Goal: Task Accomplishment & Management: Manage account settings

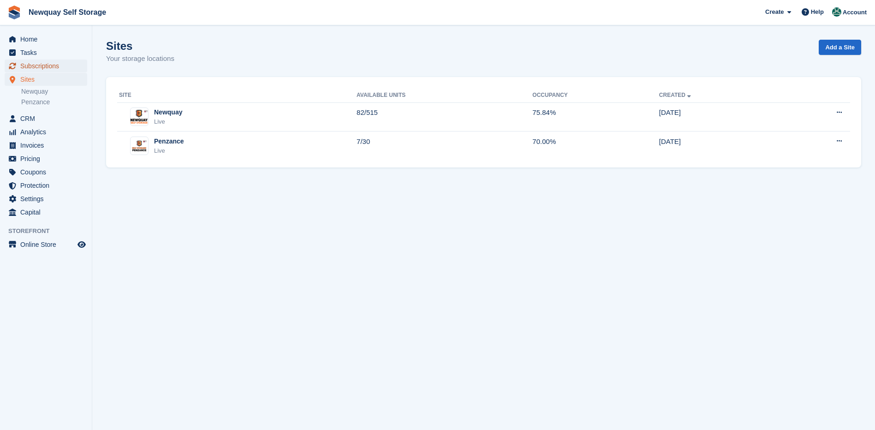
click at [30, 66] on span "Subscriptions" at bounding box center [47, 66] width 55 height 13
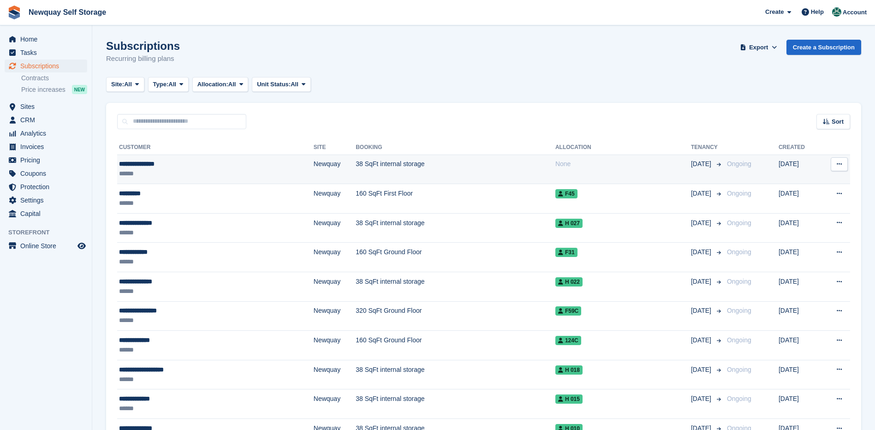
click at [131, 162] on div "**********" at bounding box center [181, 164] width 124 height 10
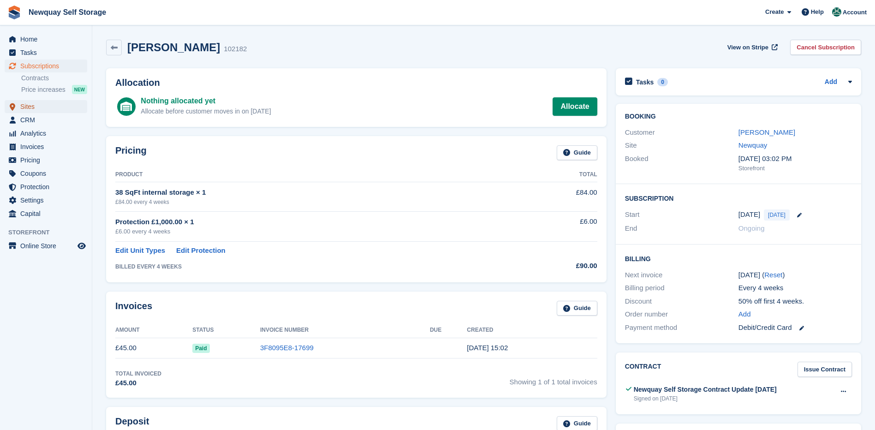
click at [26, 108] on span "Sites" at bounding box center [47, 106] width 55 height 13
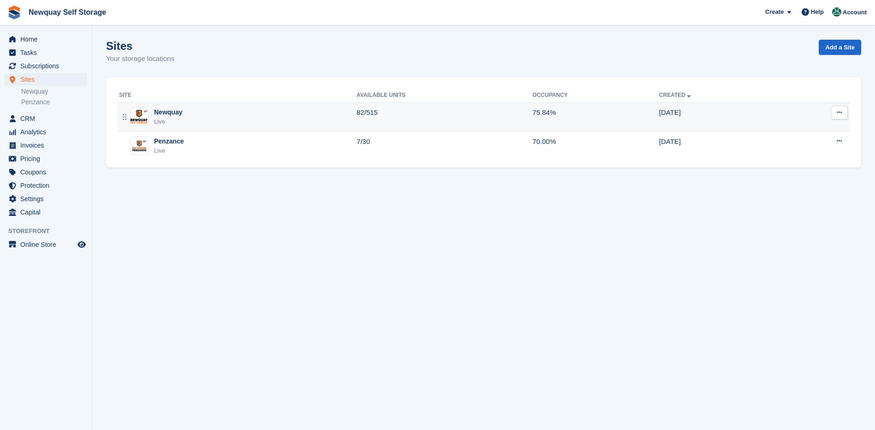
click at [158, 113] on div "Newquay" at bounding box center [168, 113] width 28 height 10
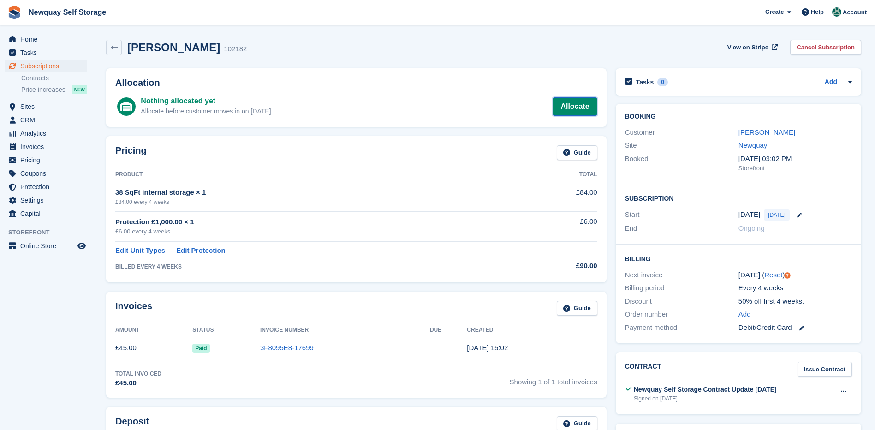
click at [576, 106] on link "Allocate" at bounding box center [575, 106] width 44 height 18
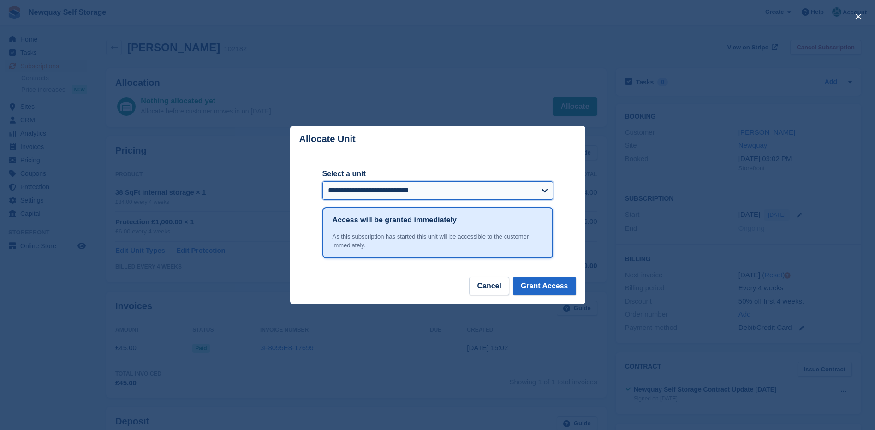
click at [548, 188] on select "**********" at bounding box center [438, 190] width 231 height 18
select select "******"
click at [323, 182] on select "**********" at bounding box center [438, 190] width 231 height 18
click at [543, 283] on button "Grant Access" at bounding box center [544, 286] width 63 height 18
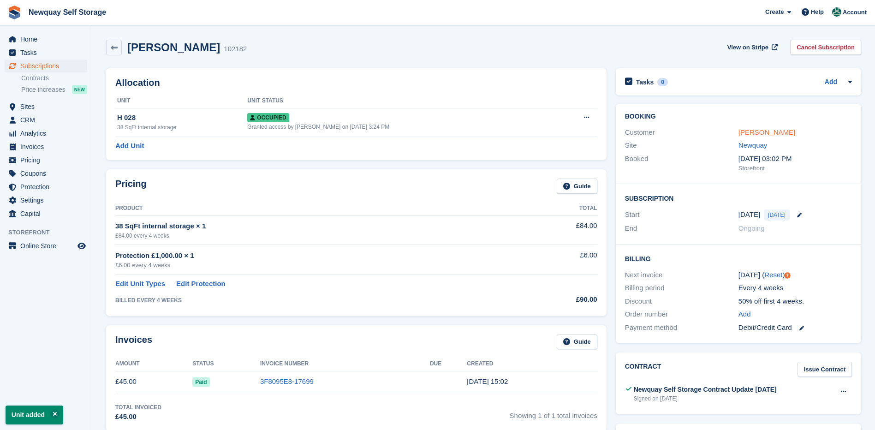
click at [768, 132] on link "Tasmin Davidson" at bounding box center [767, 132] width 57 height 8
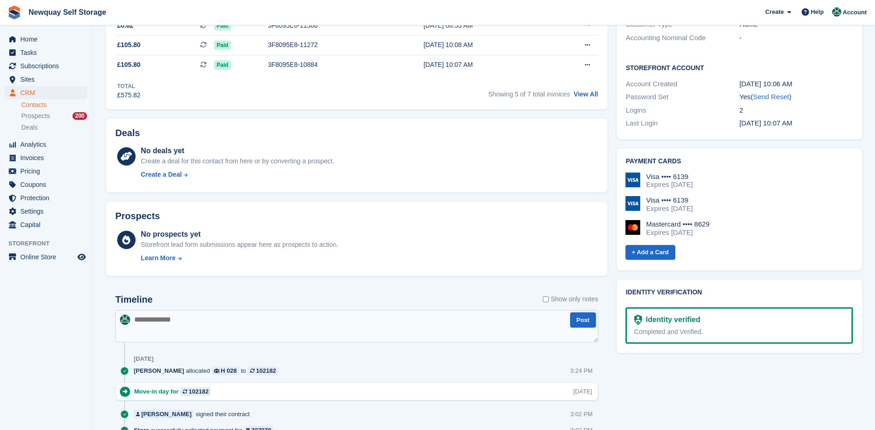
scroll to position [323, 0]
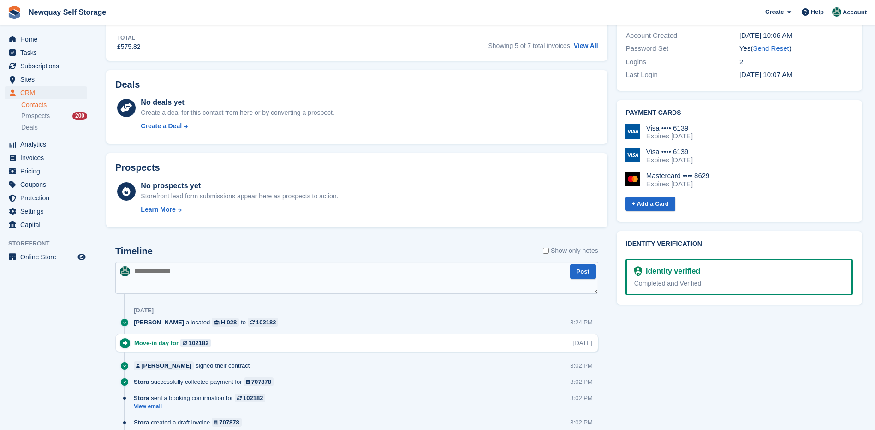
click at [154, 276] on textarea at bounding box center [356, 278] width 483 height 32
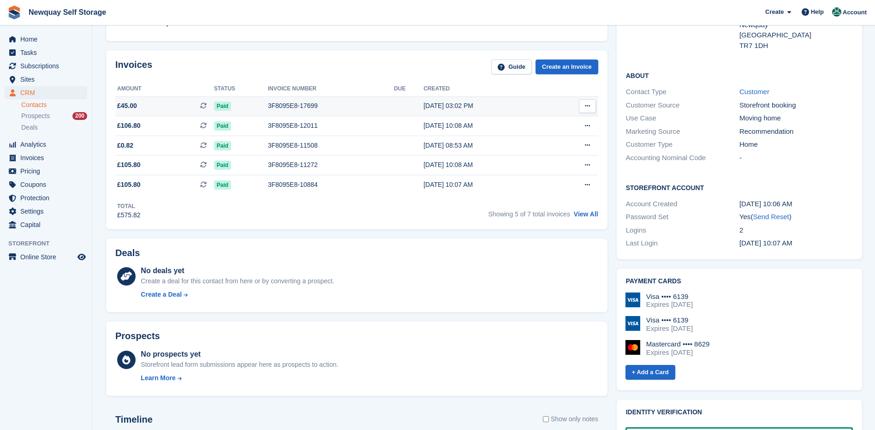
scroll to position [185, 0]
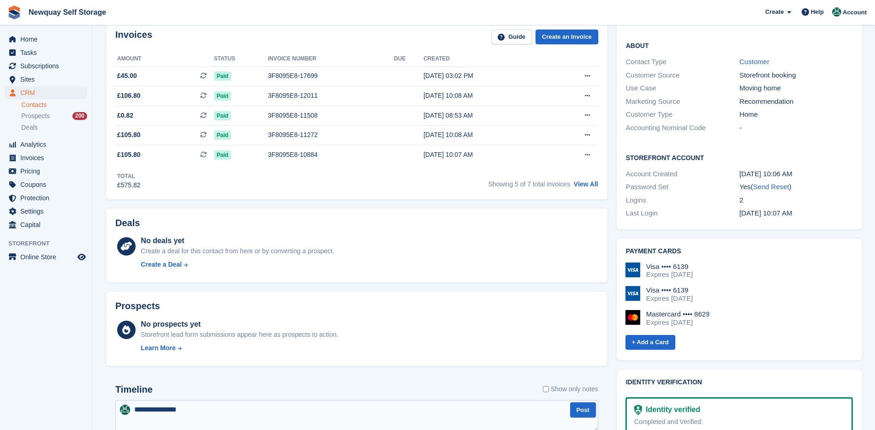
type textarea "**********"
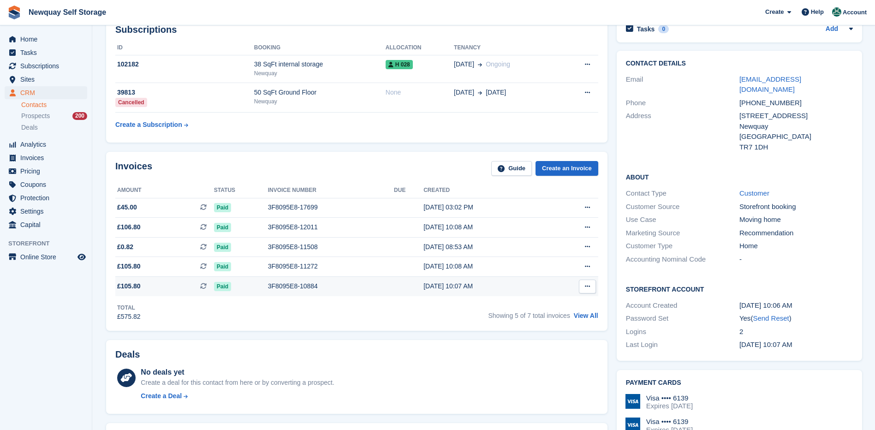
scroll to position [0, 0]
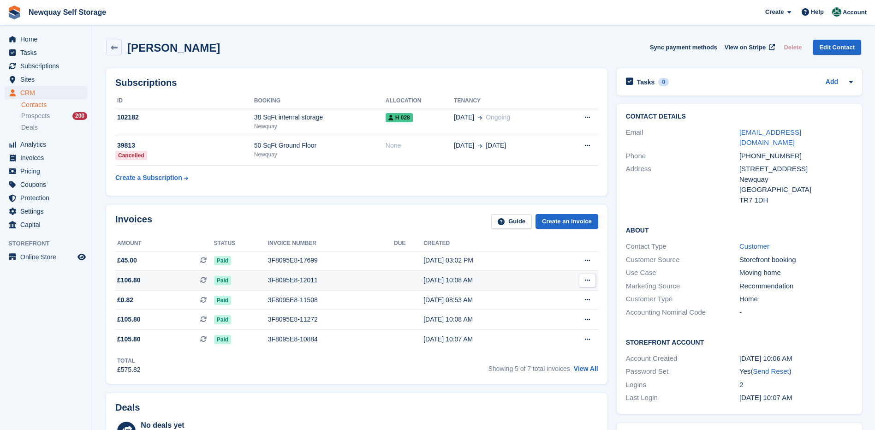
click at [281, 279] on div "3F8095E8-12011" at bounding box center [331, 280] width 126 height 10
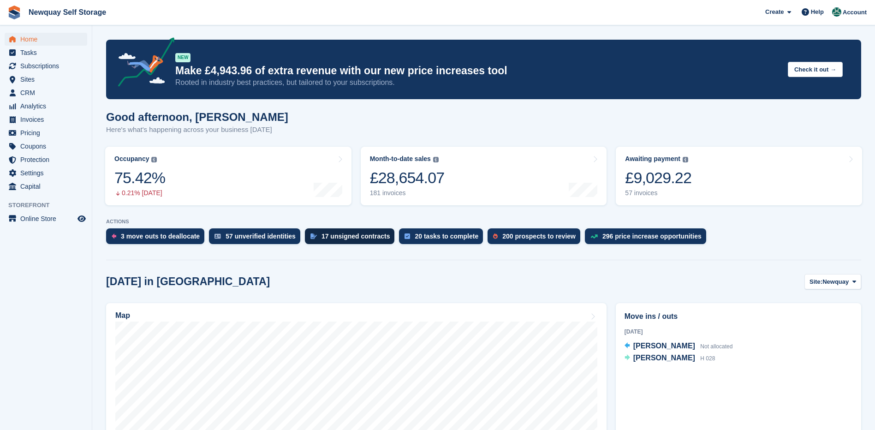
click at [356, 238] on div "17 unsigned contracts" at bounding box center [356, 236] width 69 height 7
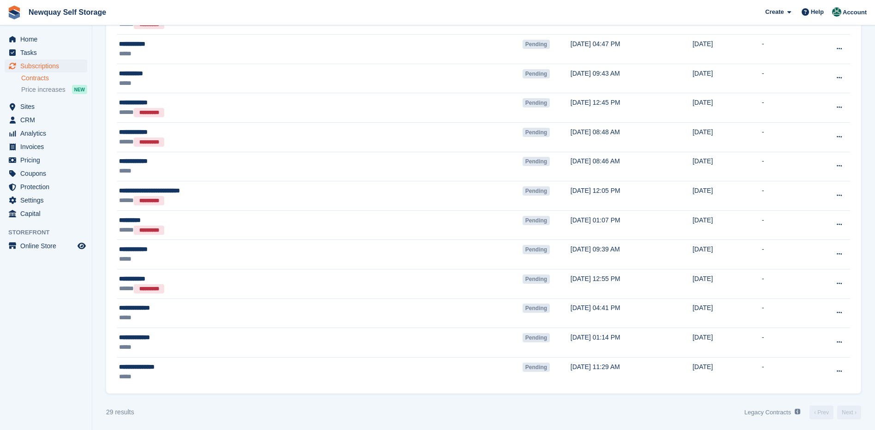
scroll to position [611, 0]
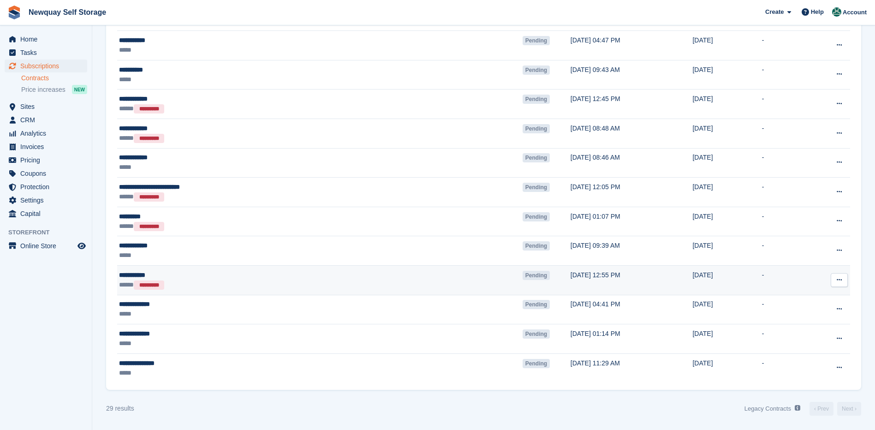
click at [840, 277] on icon at bounding box center [839, 280] width 5 height 6
click at [792, 320] on p "Void contract" at bounding box center [804, 322] width 80 height 12
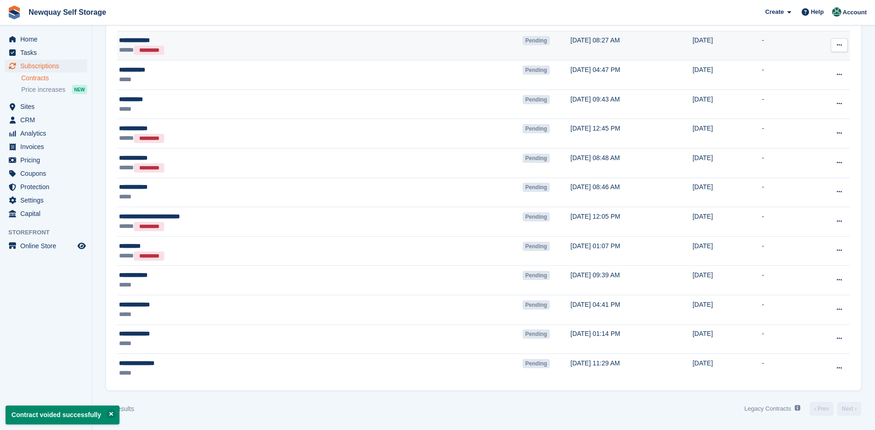
scroll to position [581, 0]
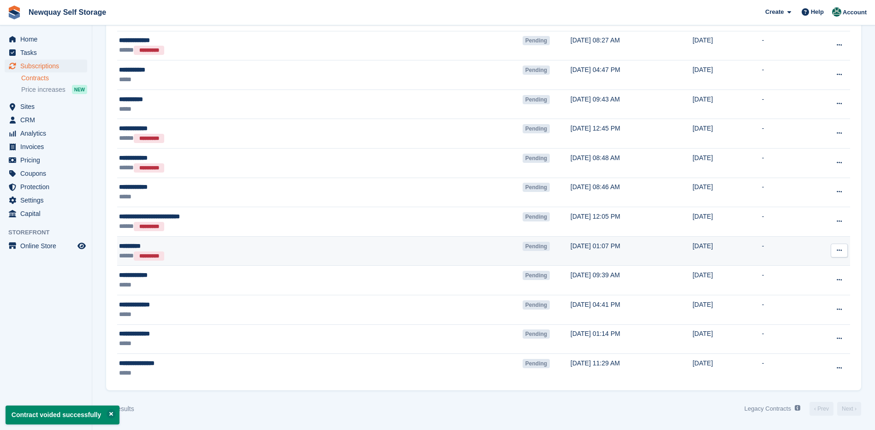
click at [843, 246] on button at bounding box center [839, 251] width 17 height 14
click at [781, 290] on p "Void contract" at bounding box center [804, 293] width 80 height 12
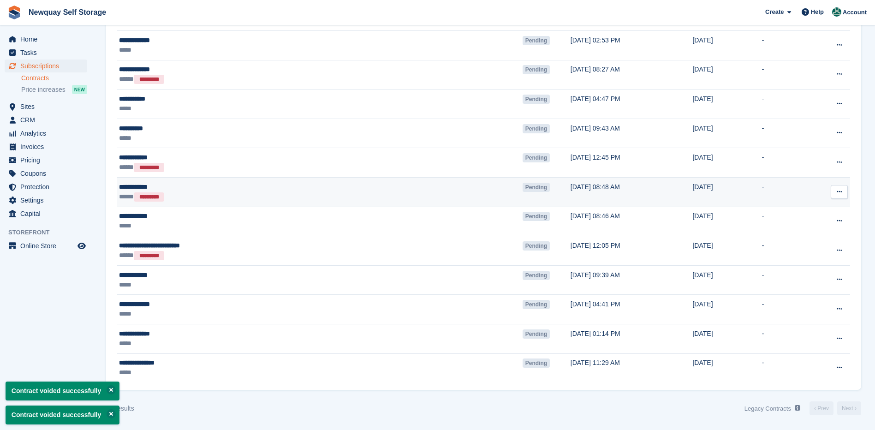
scroll to position [552, 0]
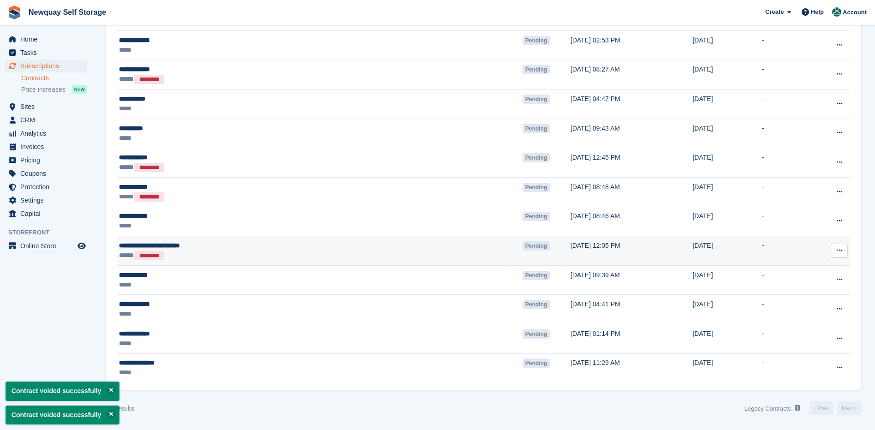
click at [843, 248] on button at bounding box center [839, 251] width 17 height 14
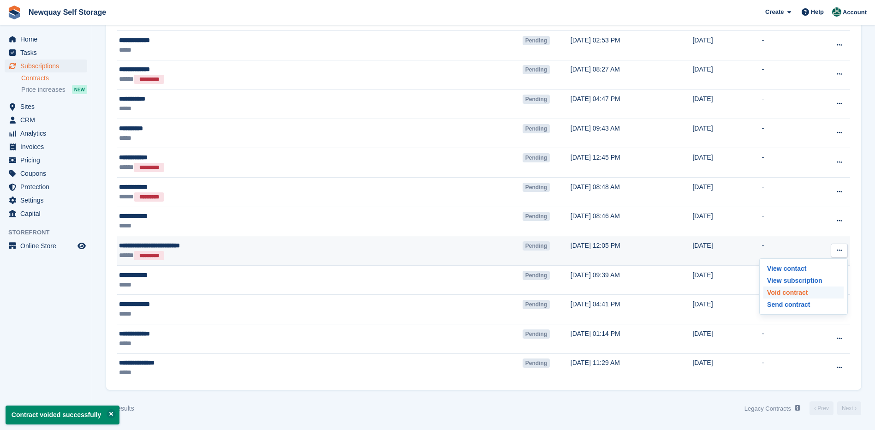
click at [787, 289] on p "Void contract" at bounding box center [804, 293] width 80 height 12
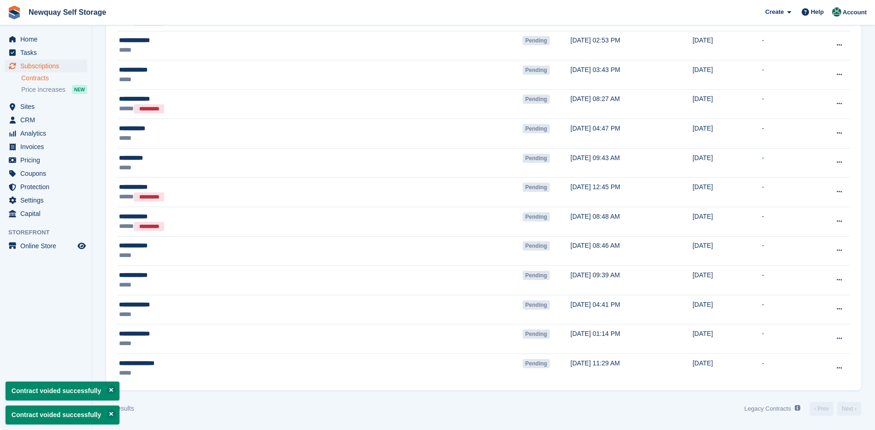
scroll to position [523, 0]
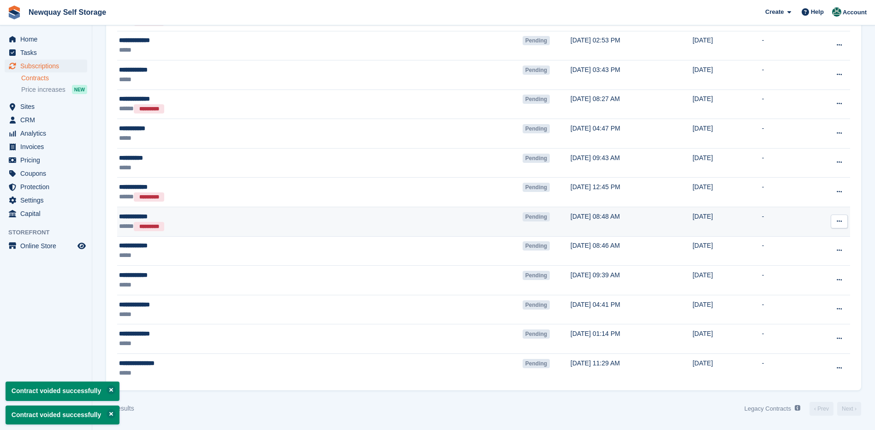
click at [841, 216] on button at bounding box center [839, 222] width 17 height 14
click at [784, 260] on p "Void contract" at bounding box center [804, 263] width 80 height 12
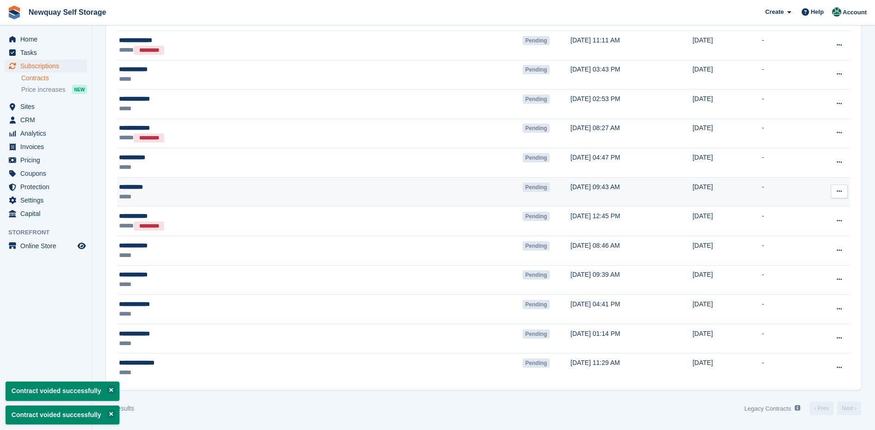
scroll to position [494, 0]
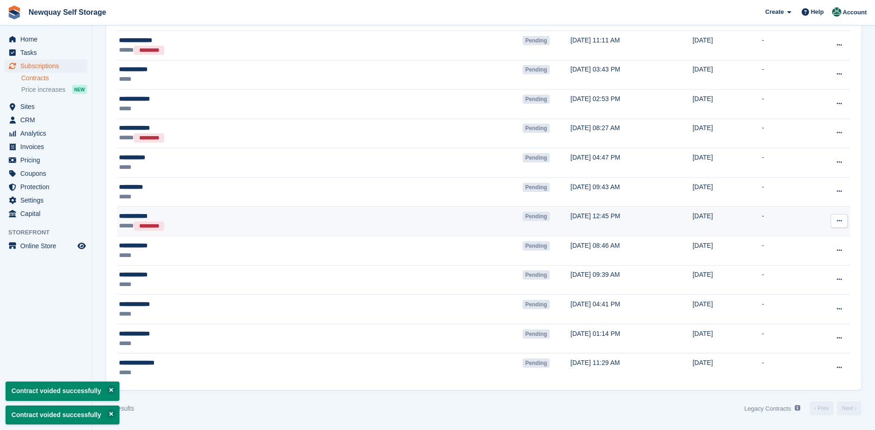
click at [843, 216] on button at bounding box center [839, 221] width 17 height 14
click at [783, 263] on p "Void contract" at bounding box center [804, 263] width 80 height 12
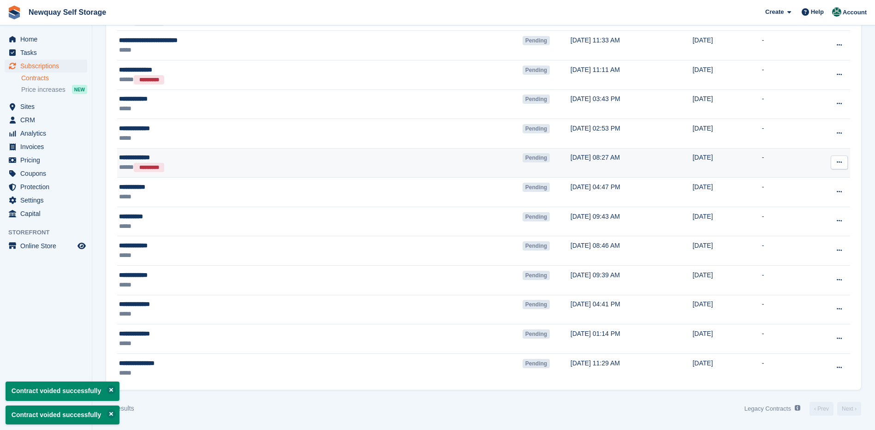
scroll to position [464, 0]
click at [840, 158] on button at bounding box center [839, 163] width 17 height 14
click at [792, 199] on p "Void contract" at bounding box center [804, 204] width 80 height 12
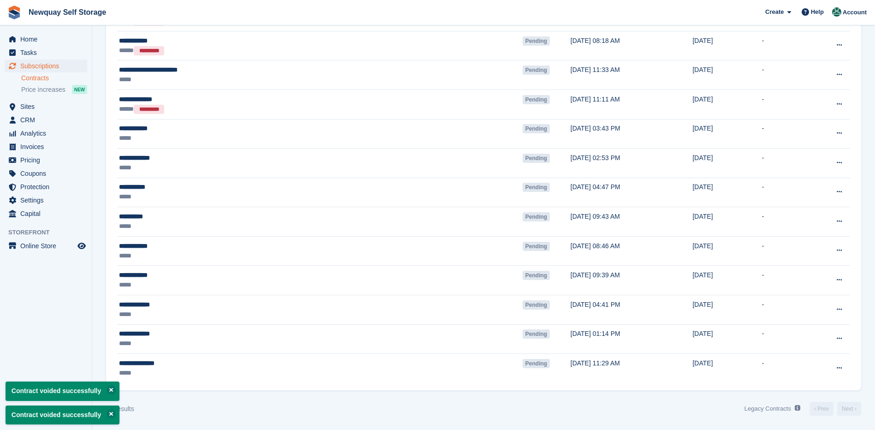
scroll to position [435, 0]
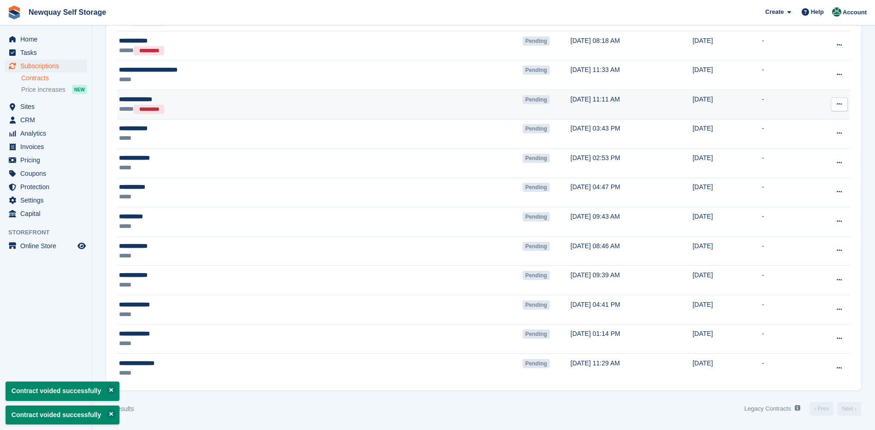
click at [841, 103] on icon at bounding box center [839, 104] width 5 height 6
click at [795, 145] on p "Void contract" at bounding box center [804, 146] width 80 height 12
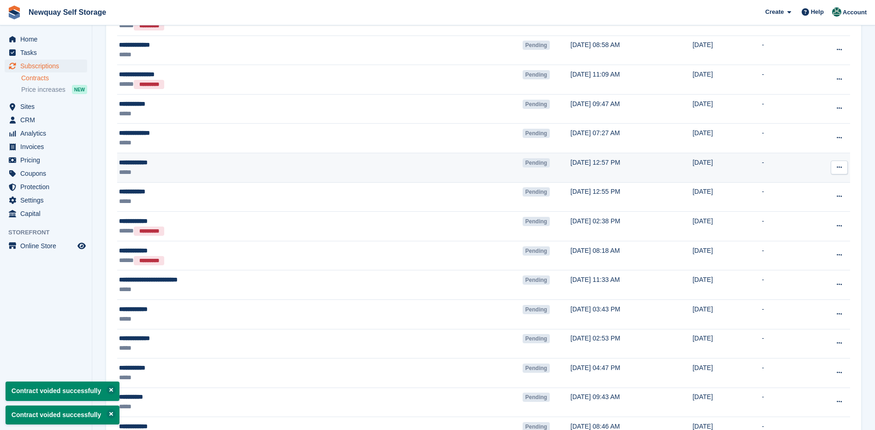
scroll to position [221, 0]
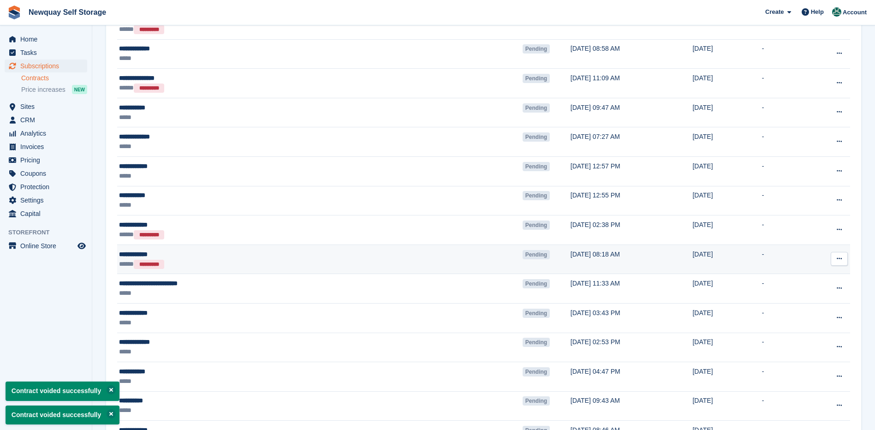
click at [840, 255] on button at bounding box center [839, 259] width 17 height 14
click at [781, 299] on p "Void contract" at bounding box center [804, 301] width 80 height 12
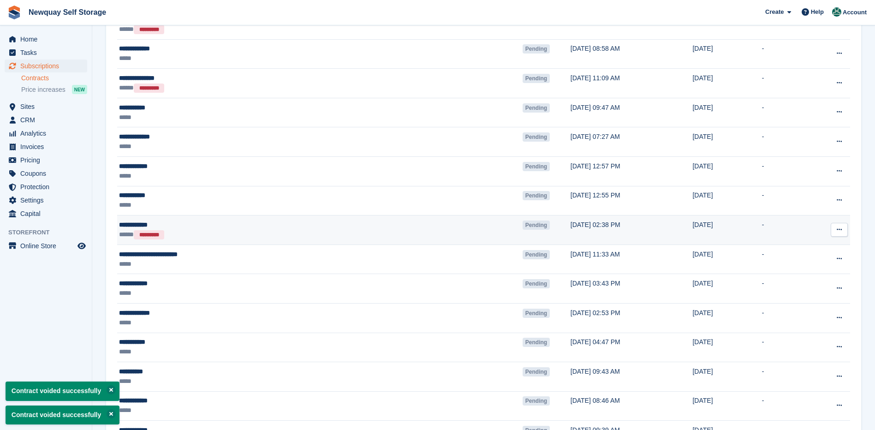
click at [838, 226] on button at bounding box center [839, 230] width 17 height 14
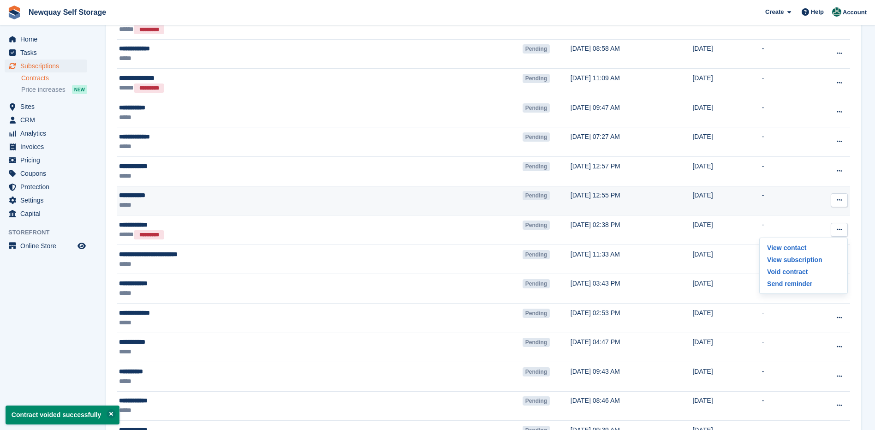
click at [769, 205] on td "-" at bounding box center [789, 201] width 54 height 30
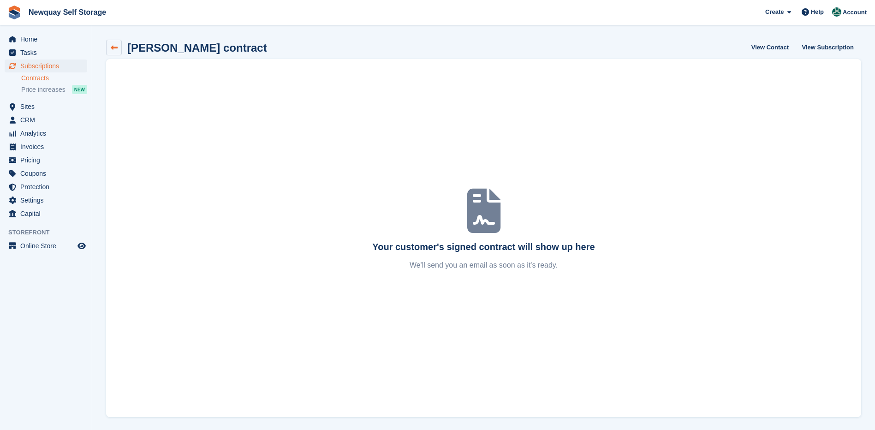
click at [113, 47] on icon at bounding box center [114, 47] width 7 height 7
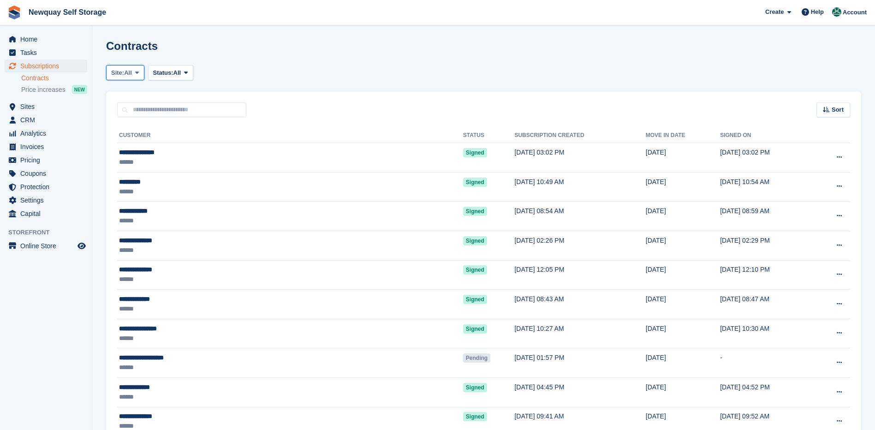
click at [141, 67] on button "Site: All" at bounding box center [125, 72] width 38 height 15
click at [190, 72] on span at bounding box center [185, 72] width 7 height 7
click at [179, 92] on link "Pending" at bounding box center [192, 94] width 80 height 17
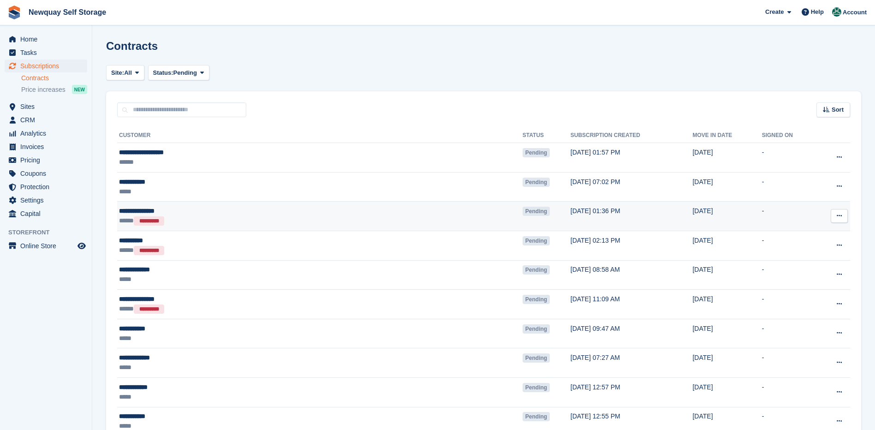
click at [840, 215] on icon at bounding box center [839, 216] width 5 height 6
click at [782, 257] on p "Void contract" at bounding box center [804, 258] width 80 height 12
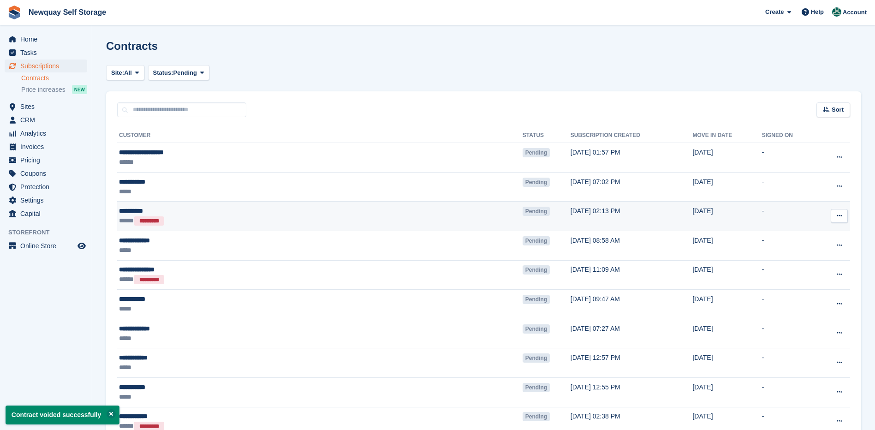
click at [838, 211] on button at bounding box center [839, 216] width 17 height 14
click at [781, 257] on p "Void contract" at bounding box center [804, 258] width 80 height 12
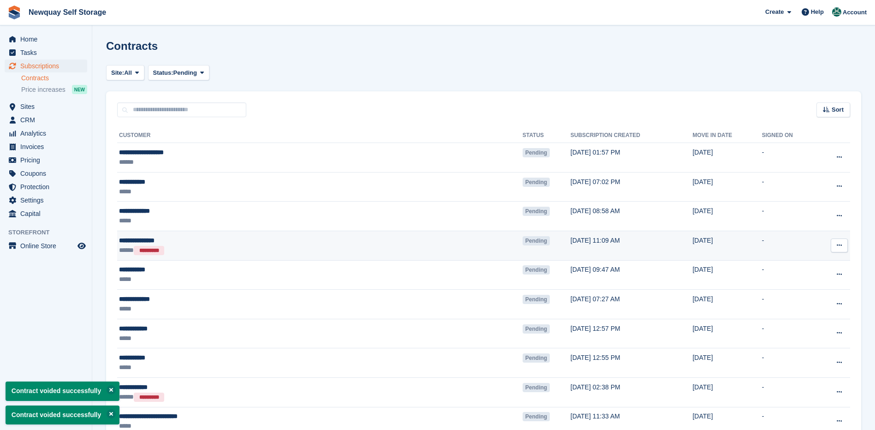
click at [835, 239] on button at bounding box center [839, 246] width 17 height 14
click at [786, 288] on p "Void contract" at bounding box center [804, 287] width 80 height 12
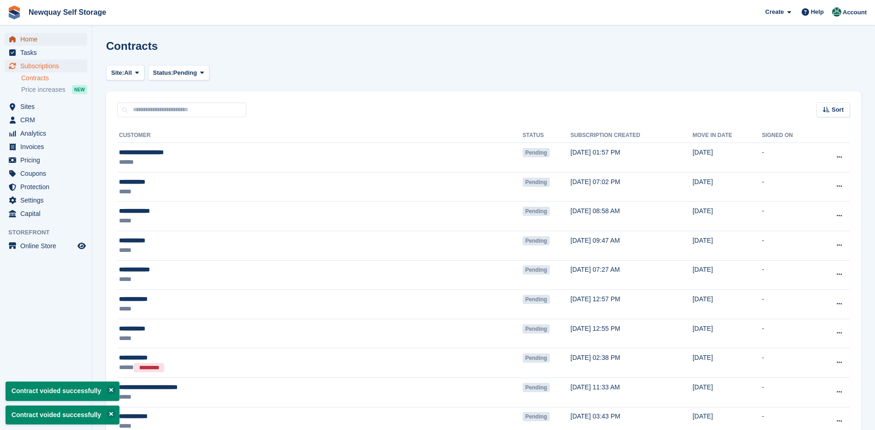
click at [28, 37] on span "Home" at bounding box center [47, 39] width 55 height 13
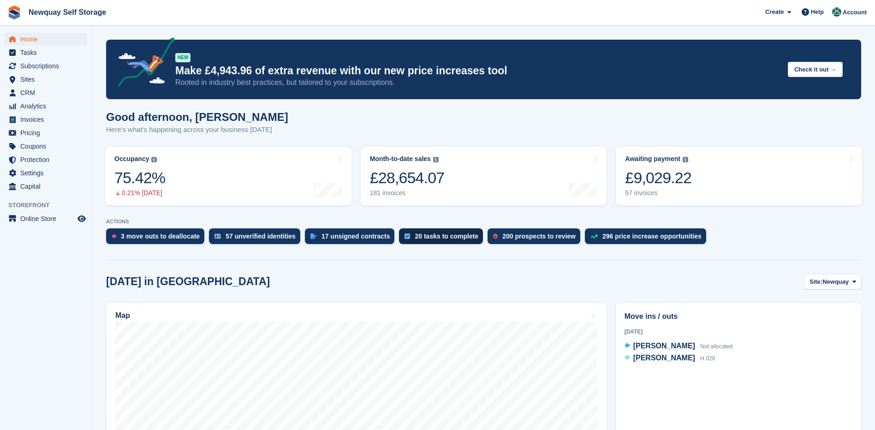
click at [435, 237] on div "20 tasks to complete" at bounding box center [447, 236] width 64 height 7
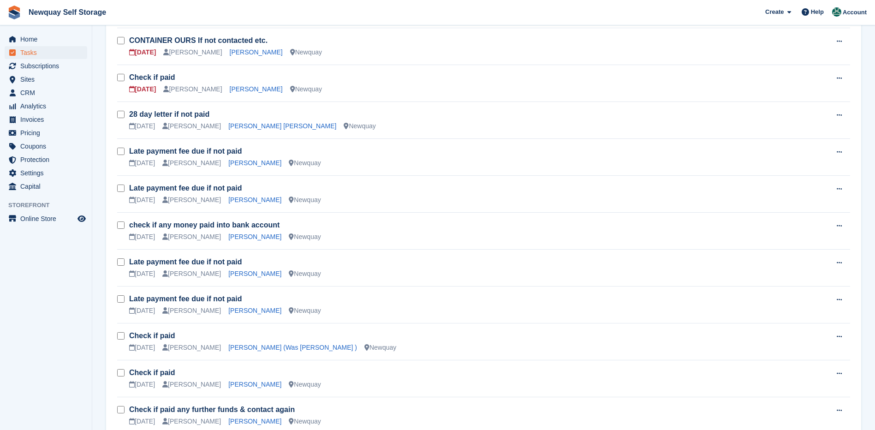
scroll to position [312, 0]
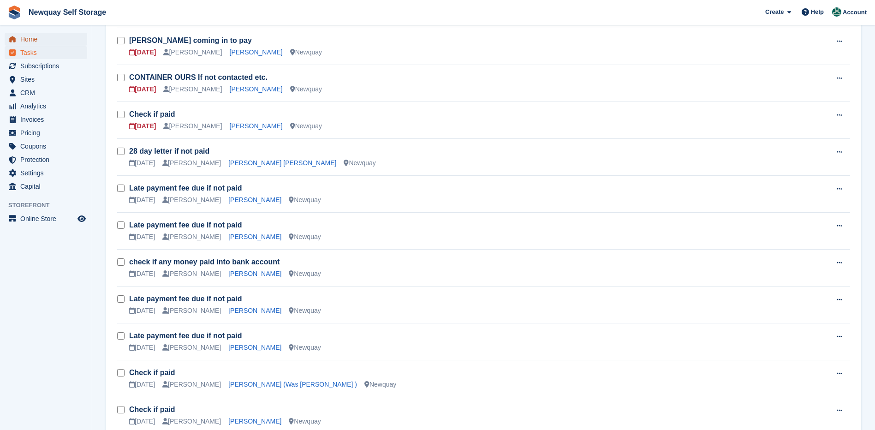
click at [31, 36] on span "Home" at bounding box center [47, 39] width 55 height 13
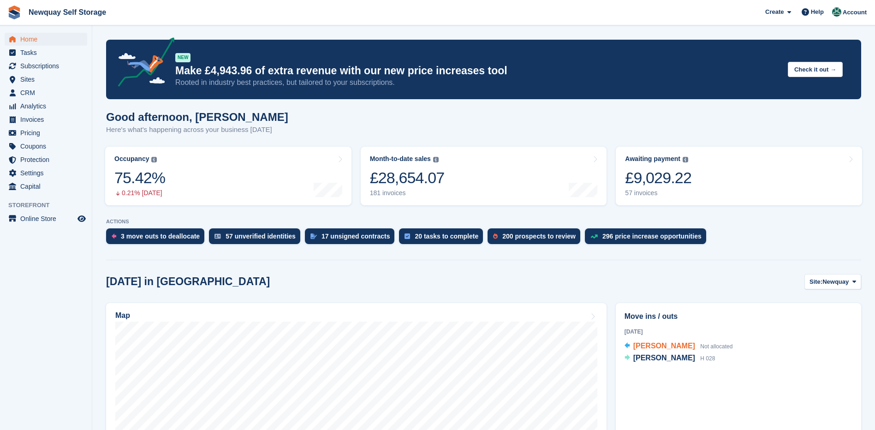
click at [646, 345] on span "Kelly Keast" at bounding box center [665, 346] width 62 height 8
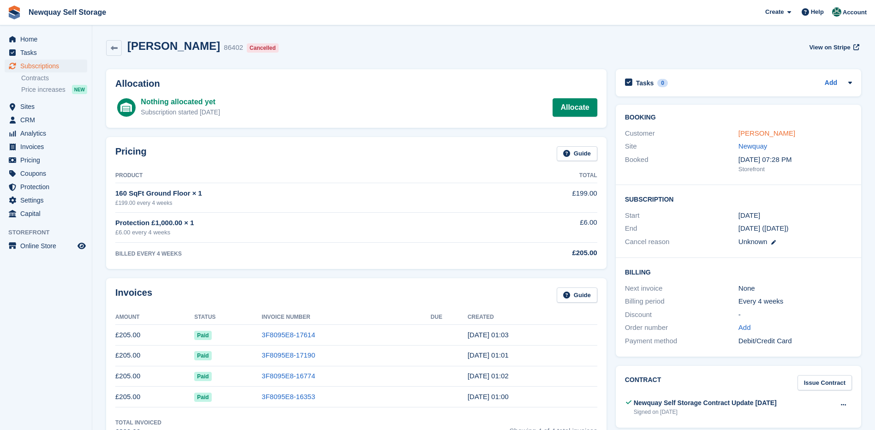
click at [749, 132] on link "[PERSON_NAME]" at bounding box center [767, 133] width 57 height 8
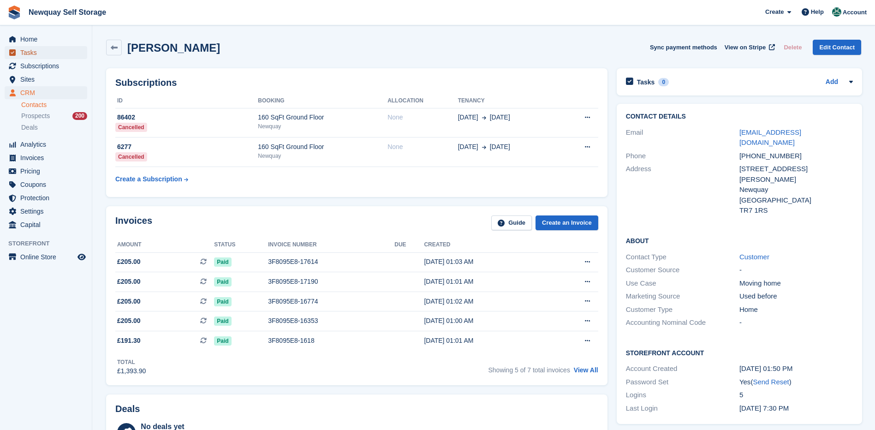
click at [38, 59] on span "Tasks" at bounding box center [47, 52] width 55 height 13
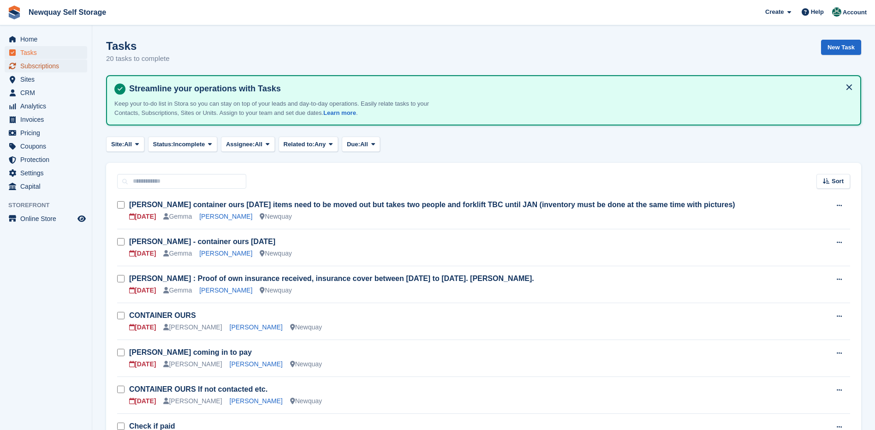
click at [44, 67] on span "Subscriptions" at bounding box center [47, 66] width 55 height 13
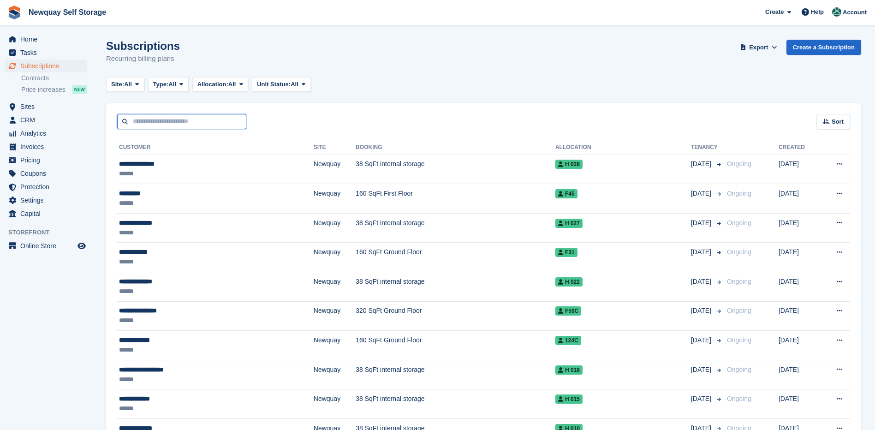
click at [133, 123] on input "text" at bounding box center [181, 121] width 129 height 15
type input "******"
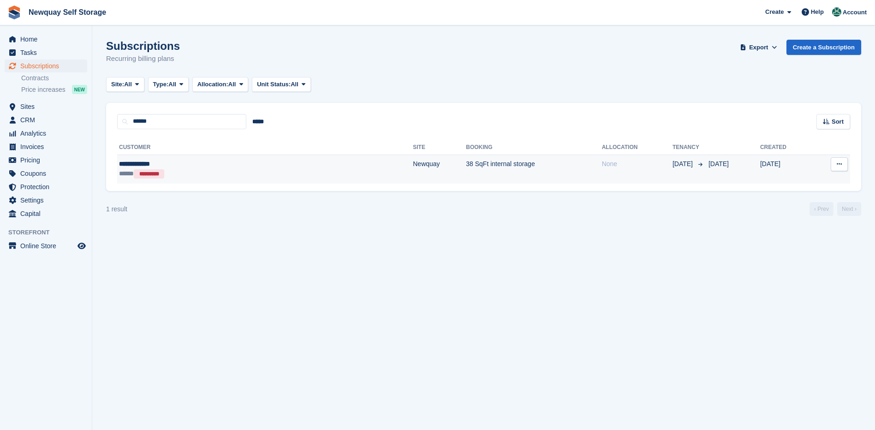
click at [138, 162] on div "**********" at bounding box center [193, 164] width 148 height 10
